Goal: Task Accomplishment & Management: Manage account settings

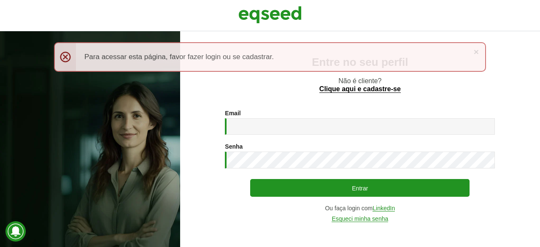
type input "**********"
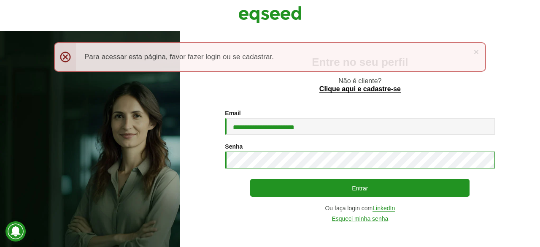
click at [250, 179] on button "Entrar" at bounding box center [359, 188] width 219 height 18
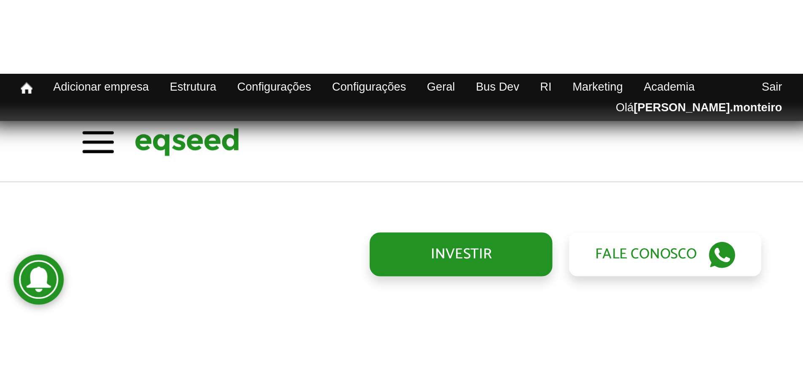
scroll to position [833, 0]
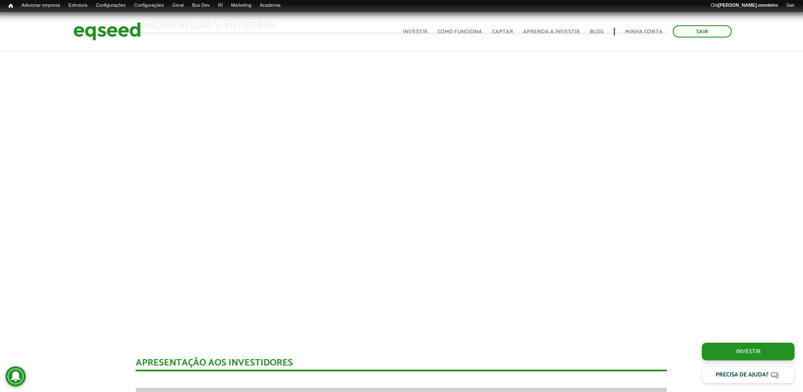
scroll to position [749, 0]
